Goal: Information Seeking & Learning: Learn about a topic

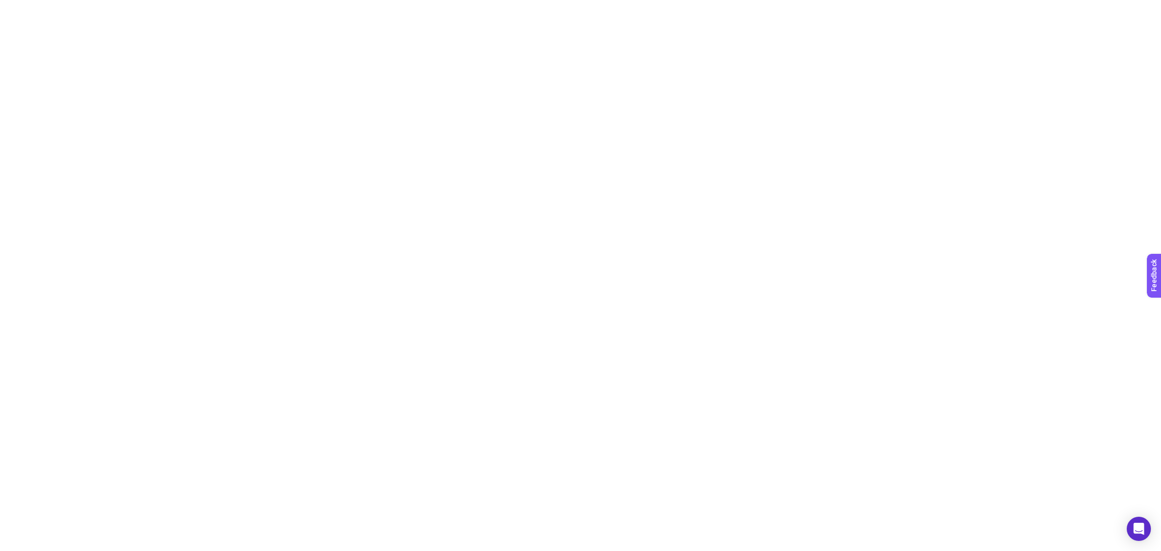
click at [289, 4] on html at bounding box center [580, 2] width 1161 height 4
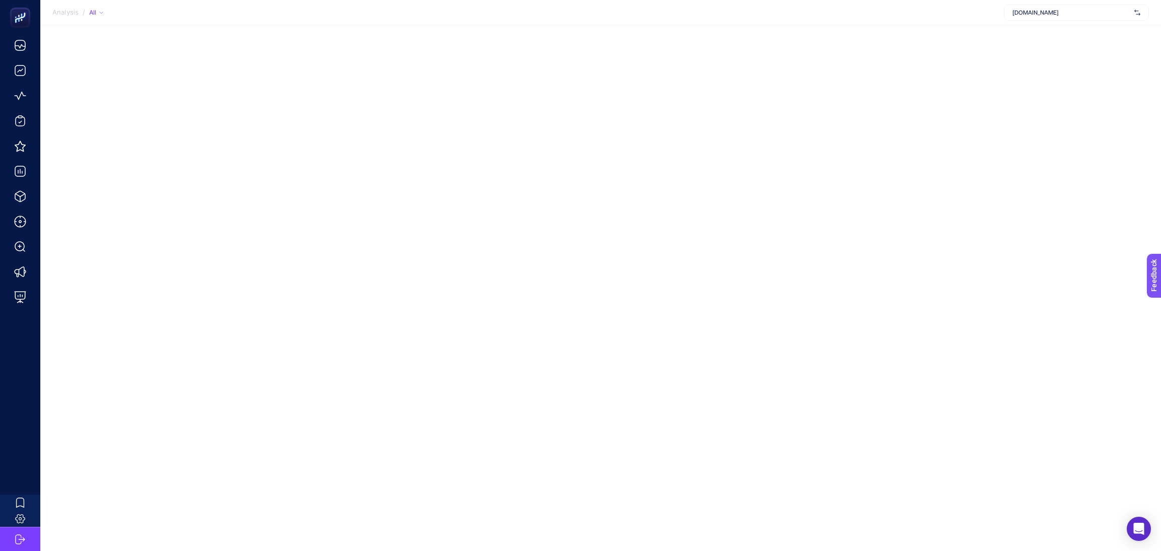
click at [310, 154] on div "Analysis / All [DOMAIN_NAME]" at bounding box center [580, 275] width 1161 height 551
click at [1027, 13] on span "[DOMAIN_NAME]" at bounding box center [1071, 13] width 118 height 8
click at [1027, 13] on input "text" at bounding box center [1071, 13] width 118 height 8
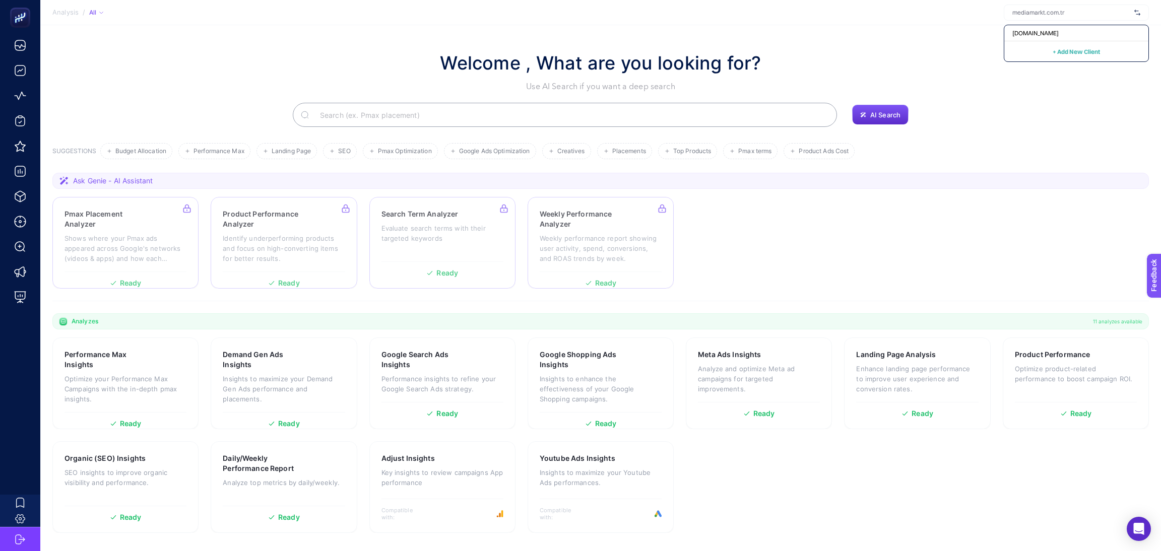
click at [827, 64] on div "Welcome , What are you looking for? Use AI Search if you want a deep search" at bounding box center [600, 70] width 1096 height 43
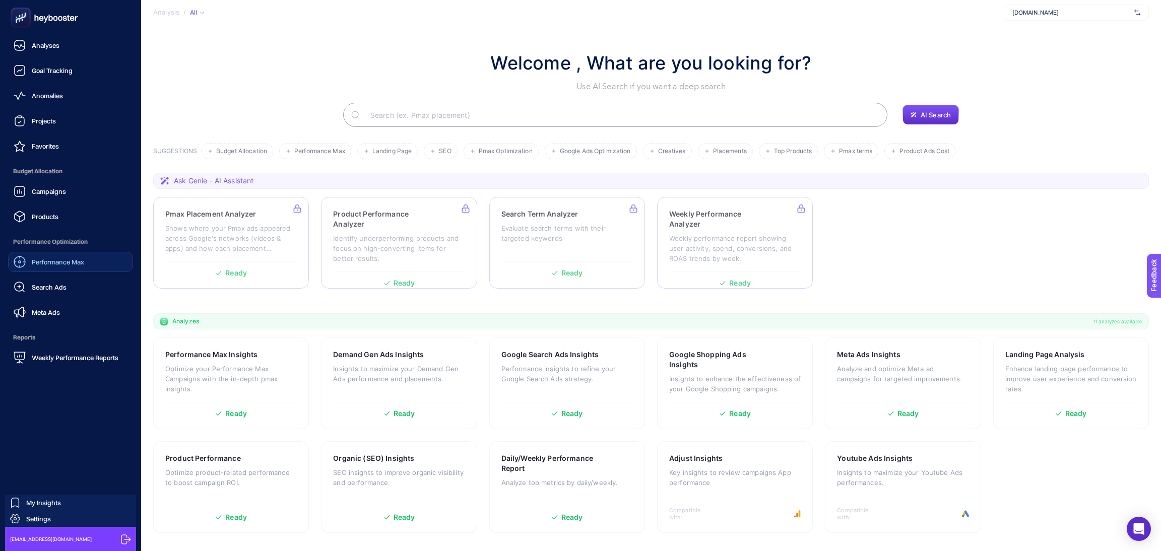
click at [69, 258] on span "Performance Max" at bounding box center [58, 262] width 52 height 8
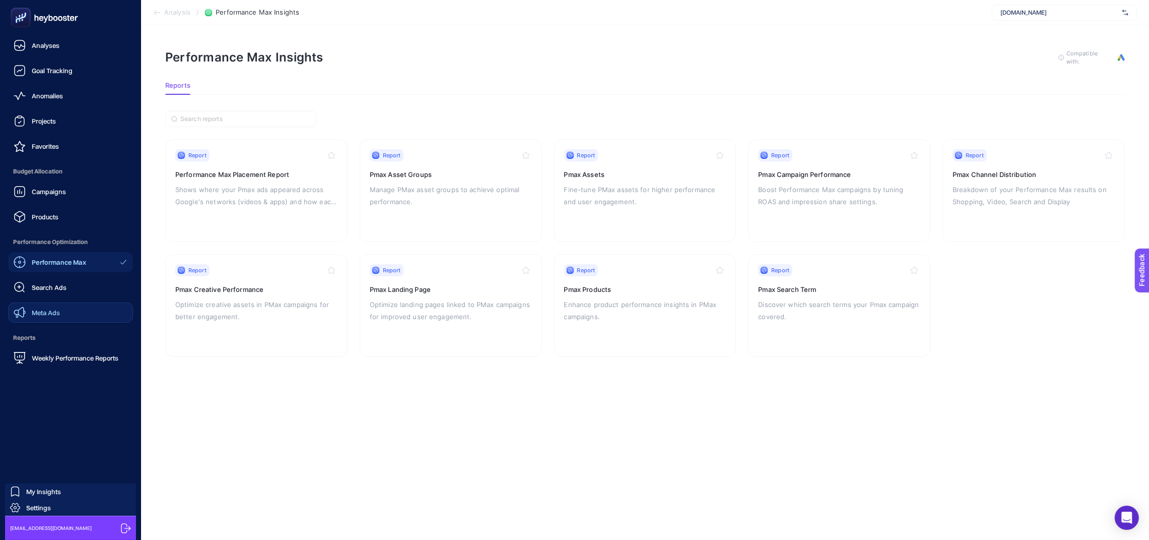
click at [56, 314] on span "Meta Ads" at bounding box center [46, 312] width 28 height 8
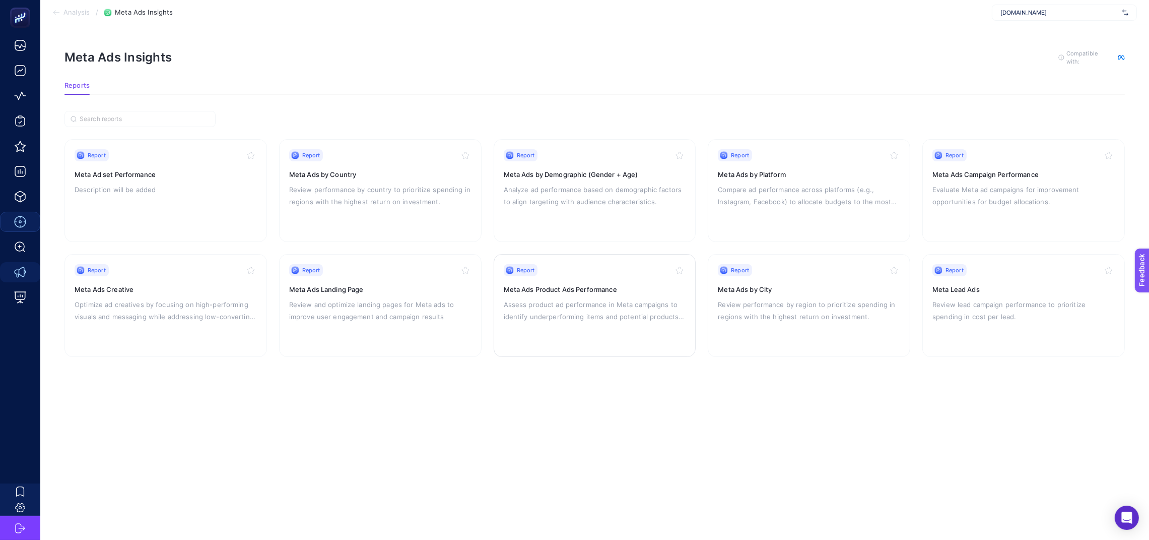
click at [598, 295] on div "Report Meta Ads Product Ads Performance Assess product ad performance in Meta c…" at bounding box center [595, 305] width 182 height 83
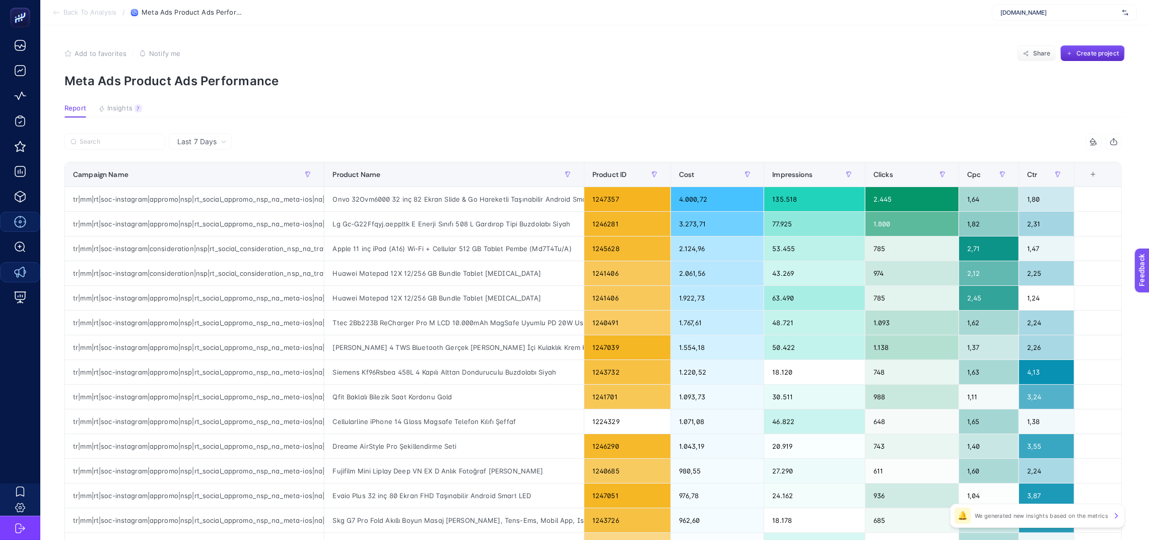
click at [218, 139] on div "Last 7 Days" at bounding box center [201, 141] width 57 height 7
click at [219, 159] on li "Last 7 Days" at bounding box center [200, 163] width 57 height 18
click at [519, 105] on section "Report Insights 7 We generated new insights based on the metrics" at bounding box center [594, 110] width 1061 height 13
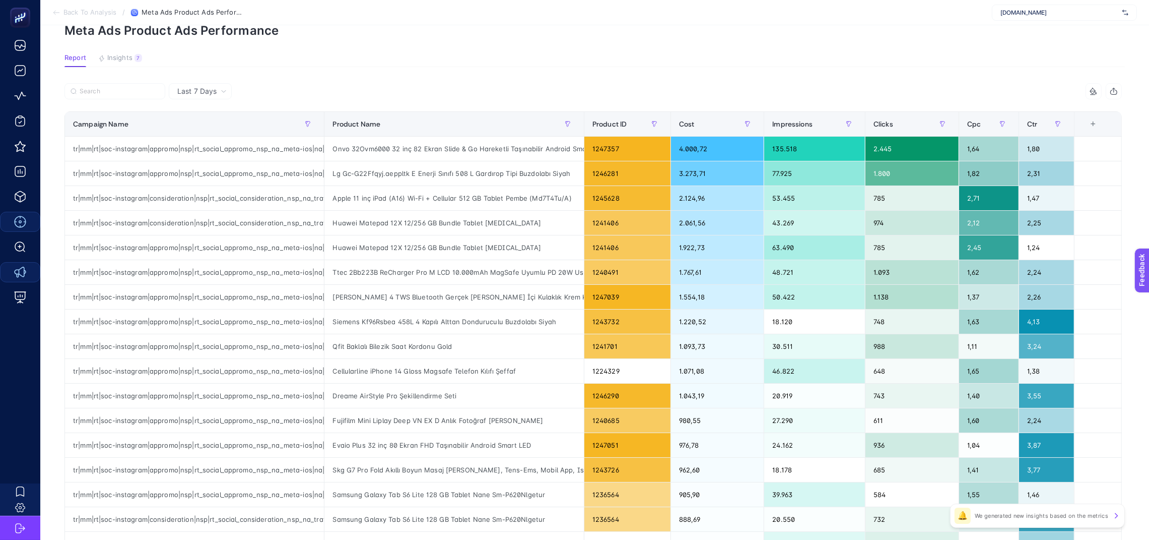
scroll to position [76, 0]
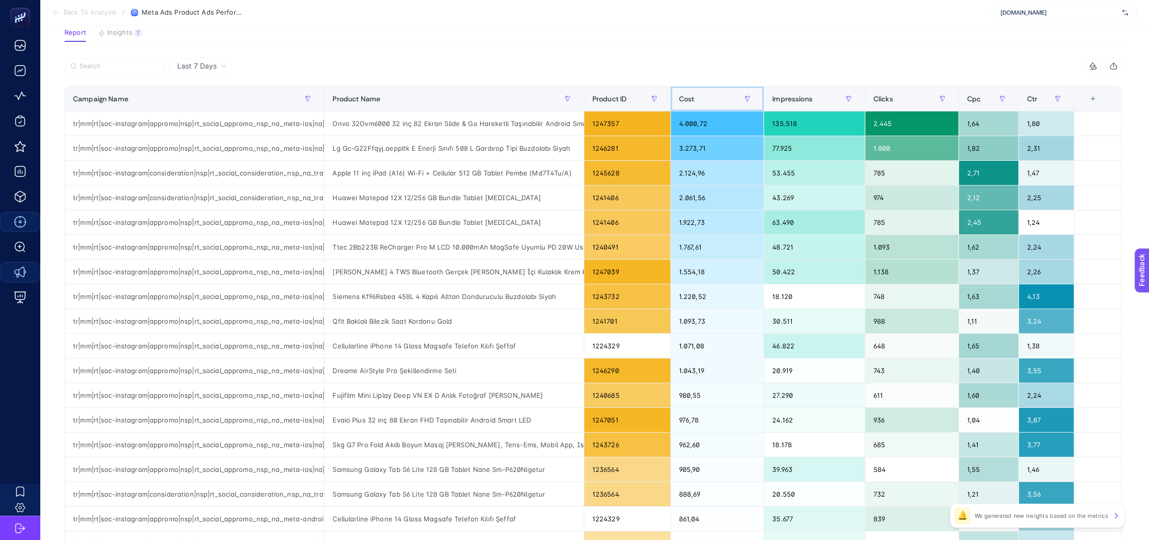
click at [733, 99] on div "Cost" at bounding box center [717, 99] width 77 height 16
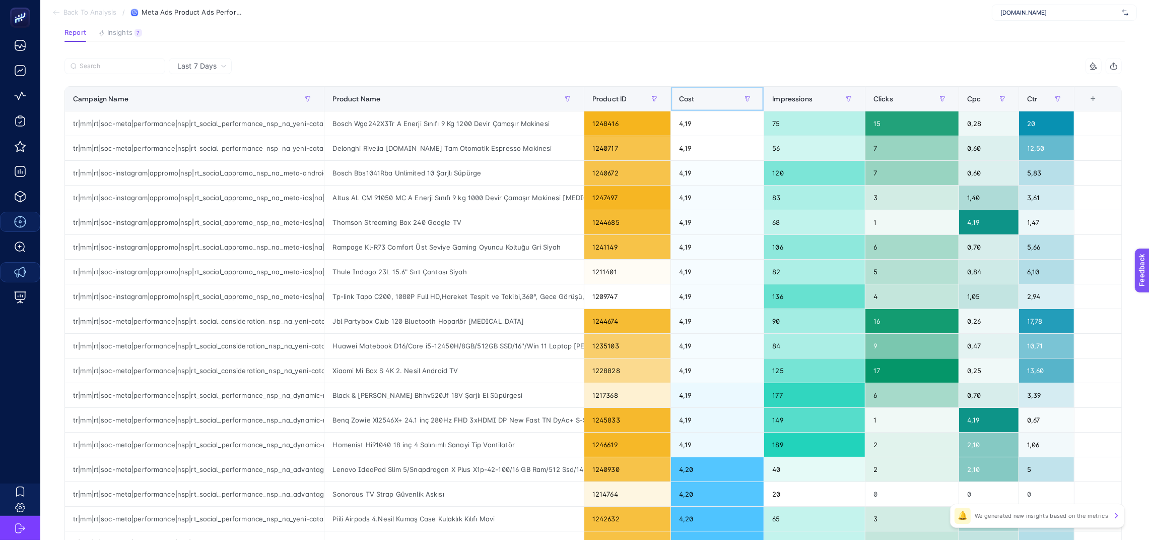
click at [733, 99] on div "Cost" at bounding box center [717, 99] width 77 height 16
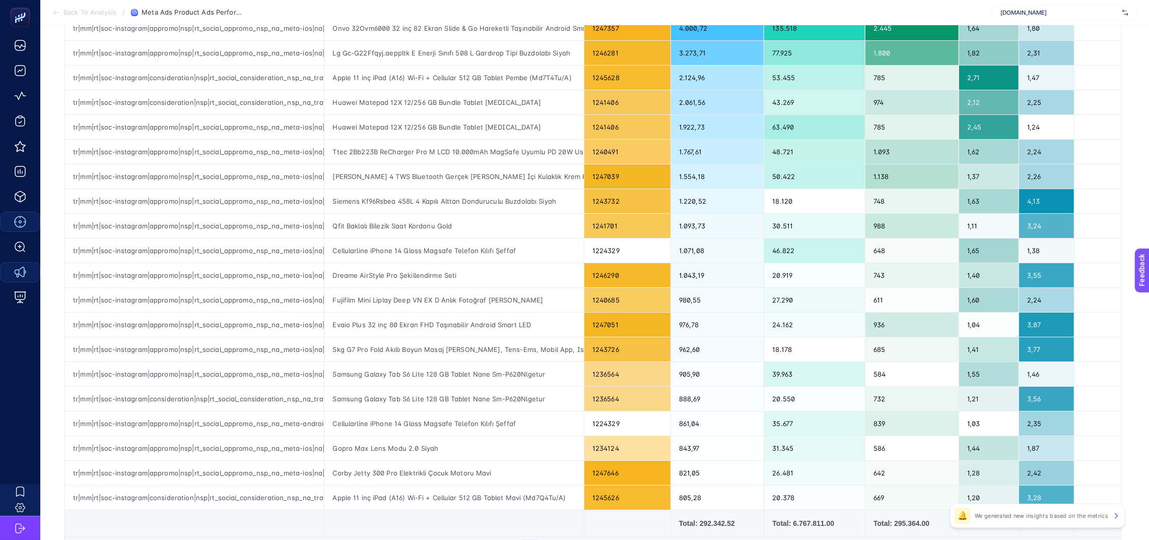
scroll to position [0, 0]
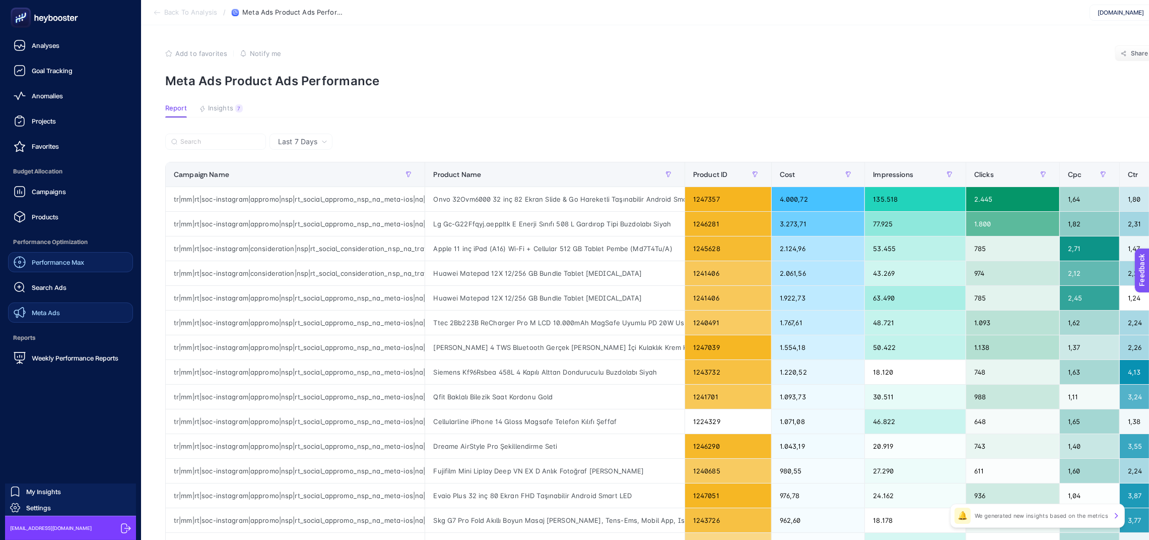
click at [58, 306] on div "Meta Ads" at bounding box center [37, 312] width 46 height 12
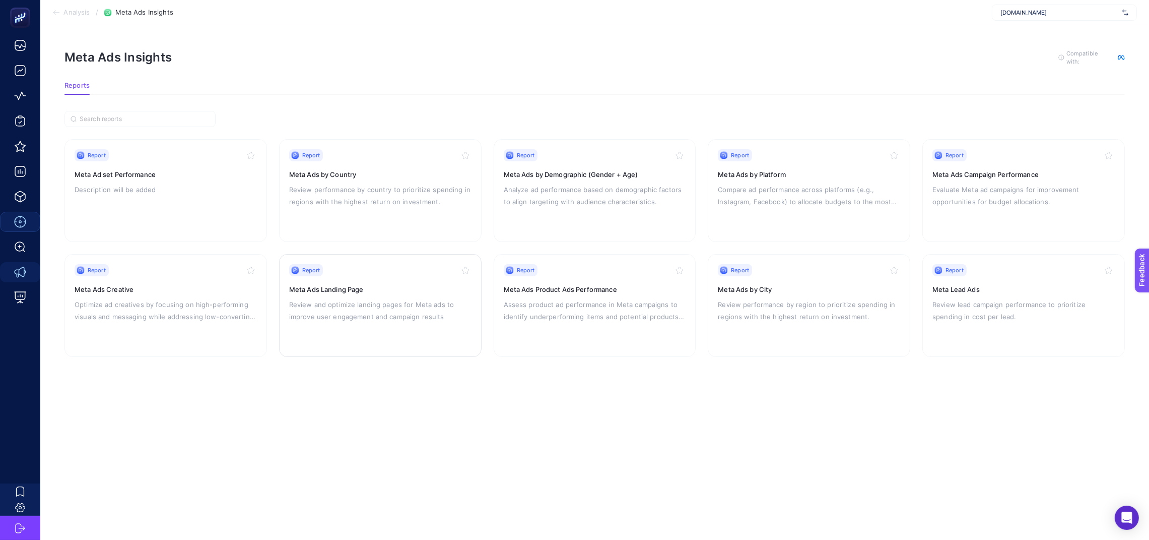
click at [371, 306] on p "Review and optimize landing pages for Meta ads to improve user engagement and c…" at bounding box center [380, 310] width 182 height 24
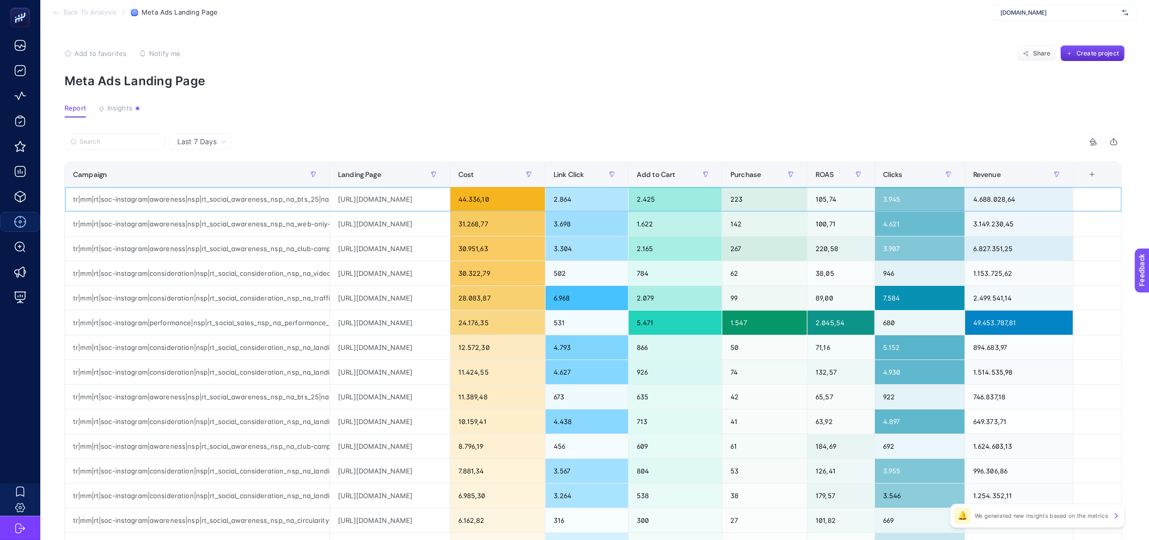
click at [450, 201] on div "[URL][DOMAIN_NAME]" at bounding box center [390, 199] width 120 height 24
